Goal: Task Accomplishment & Management: Manage account settings

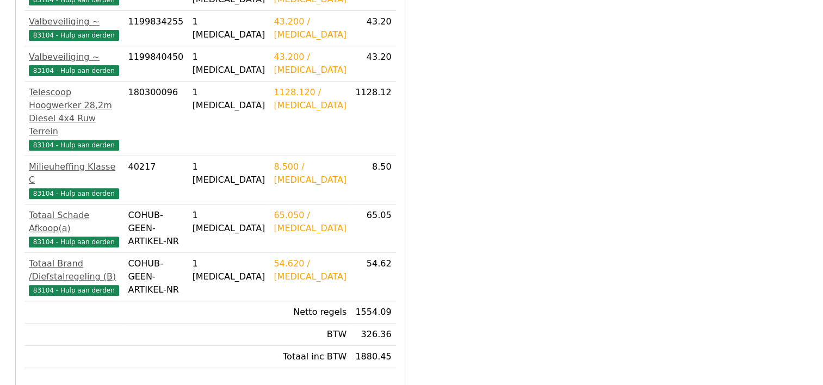
scroll to position [421, 0]
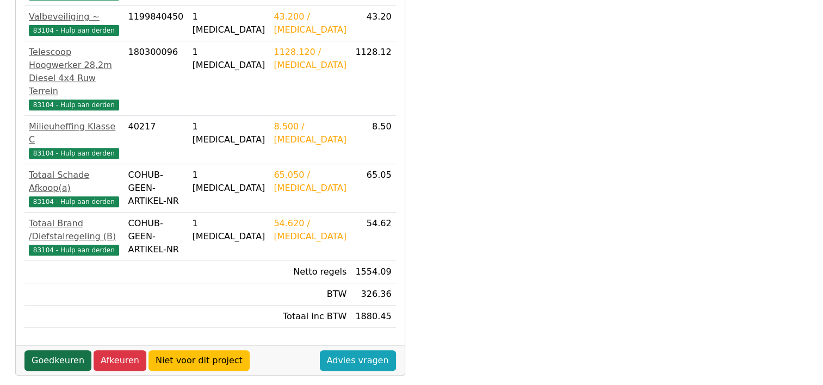
click at [54, 350] on link "Goedkeuren" at bounding box center [57, 360] width 67 height 21
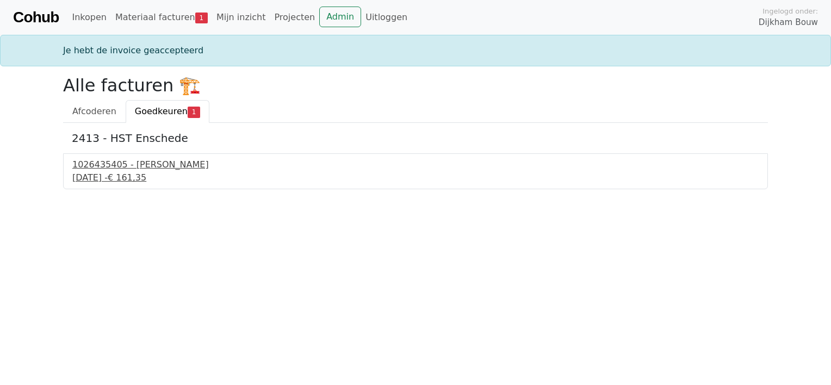
click at [156, 163] on div "1026435405 - Boels Verhuur" at bounding box center [415, 164] width 686 height 13
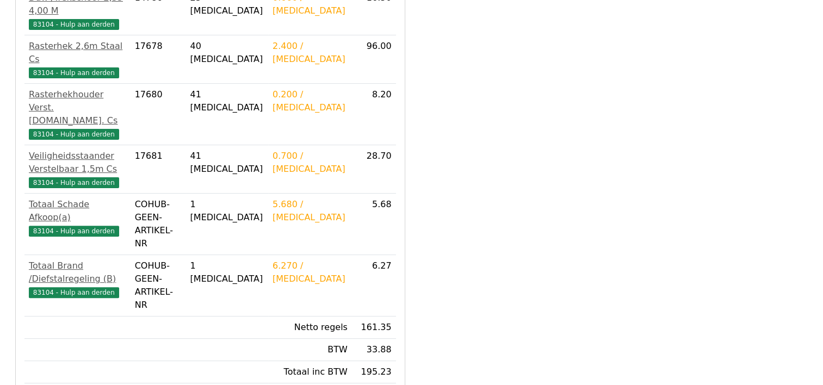
scroll to position [326, 0]
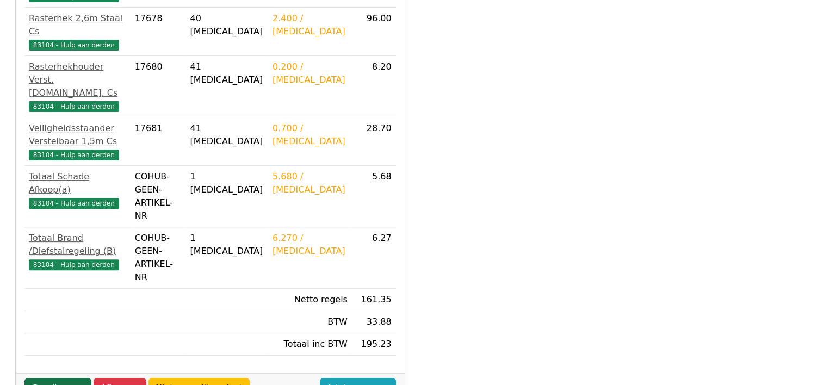
click at [48, 378] on link "Goedkeuren" at bounding box center [57, 388] width 67 height 21
